Goal: Find specific page/section: Find specific page/section

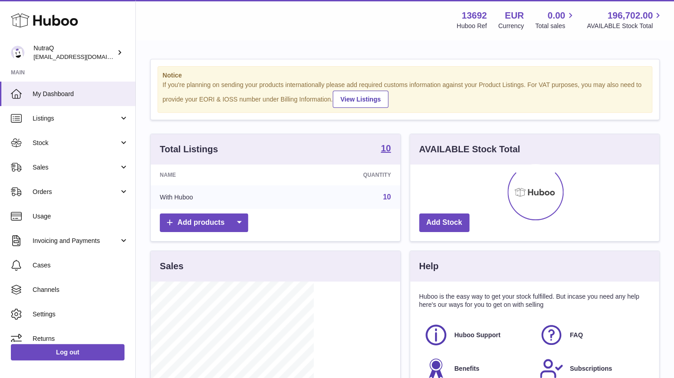
scroll to position [141, 163]
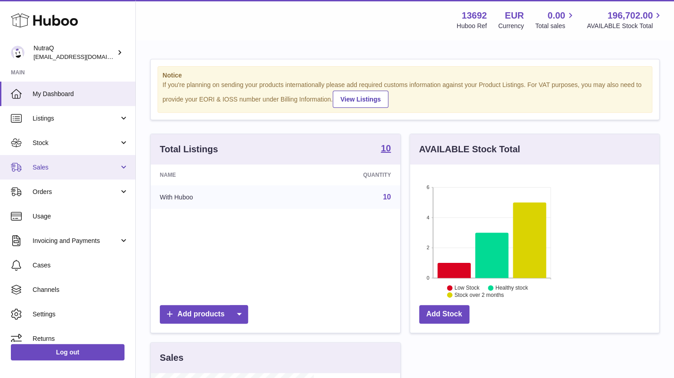
click at [41, 165] on span "Sales" at bounding box center [76, 167] width 86 height 9
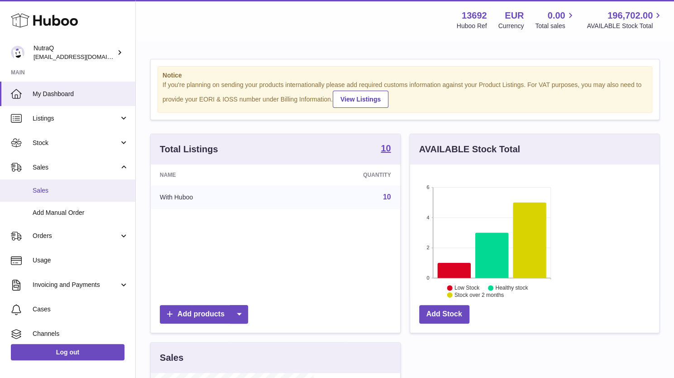
click at [40, 194] on span "Sales" at bounding box center [81, 190] width 96 height 9
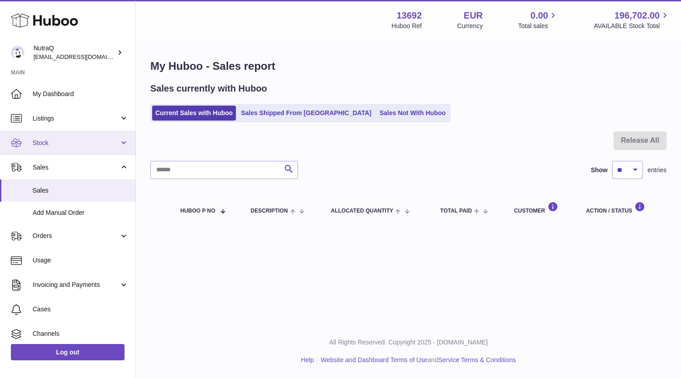
click at [45, 144] on span "Stock" at bounding box center [76, 143] width 86 height 9
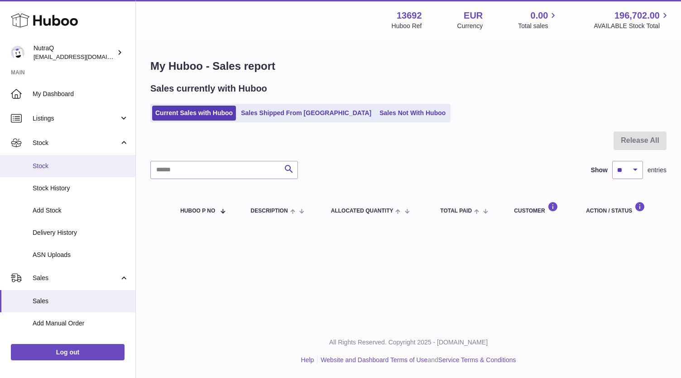
click at [40, 166] on span "Stock" at bounding box center [81, 166] width 96 height 9
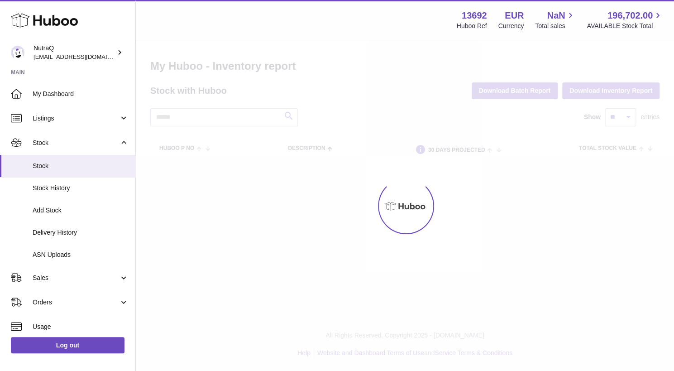
click at [350, 254] on div at bounding box center [405, 206] width 538 height 330
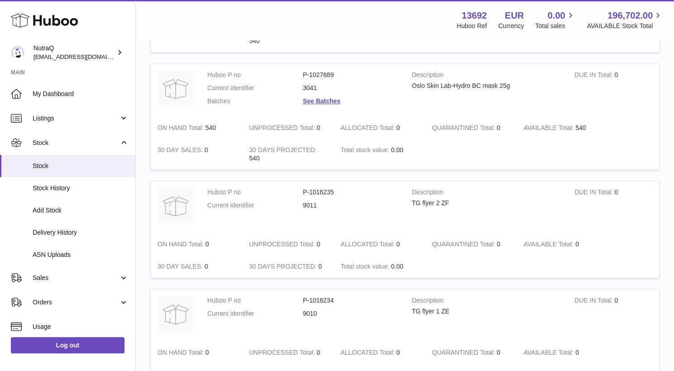
scroll to position [583, 0]
